Goal: Task Accomplishment & Management: Complete application form

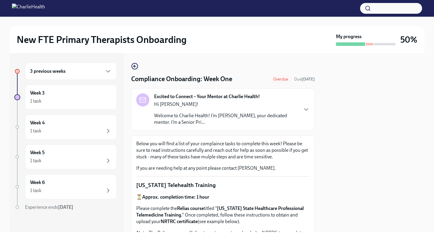
scroll to position [110, 0]
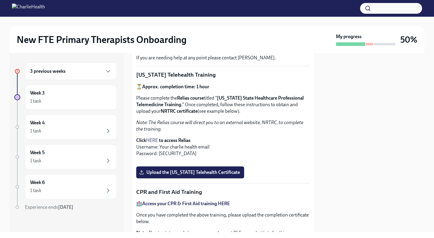
click at [100, 71] on div "3 previous weeks" at bounding box center [71, 71] width 82 height 7
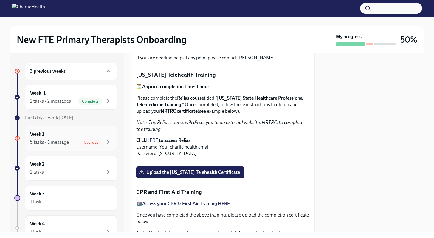
click at [67, 141] on div "5 tasks • 1 message" at bounding box center [49, 142] width 39 height 7
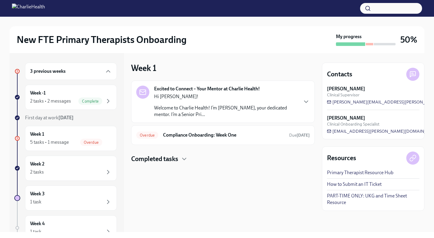
click at [179, 94] on p "Hi [PERSON_NAME]!" at bounding box center [226, 96] width 144 height 7
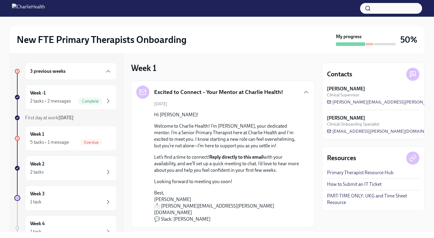
click at [179, 94] on h5 "Excited to Connect – Your Mentor at Charlie Health!" at bounding box center [218, 92] width 129 height 8
click at [303, 90] on icon "button" at bounding box center [306, 92] width 7 height 7
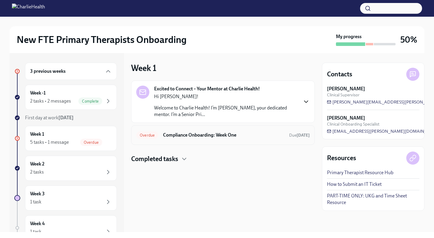
click at [210, 139] on div "Overdue Compliance Onboarding: Week One Due [DATE]" at bounding box center [222, 135] width 173 height 10
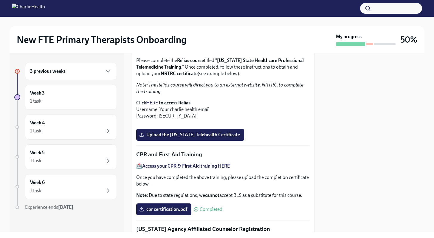
scroll to position [147, 0]
